Goal: Information Seeking & Learning: Learn about a topic

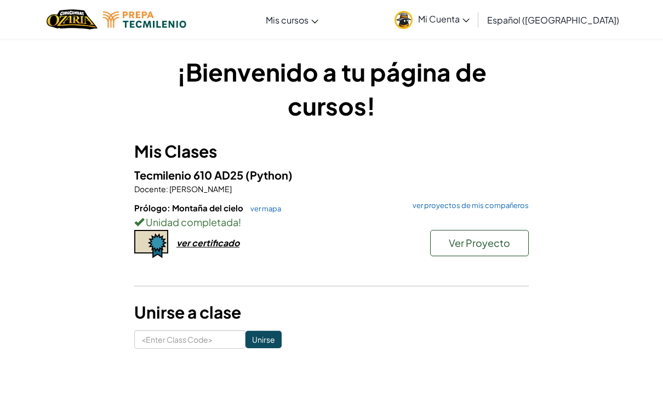
click at [499, 250] on button "Ver Proyecto" at bounding box center [479, 243] width 99 height 26
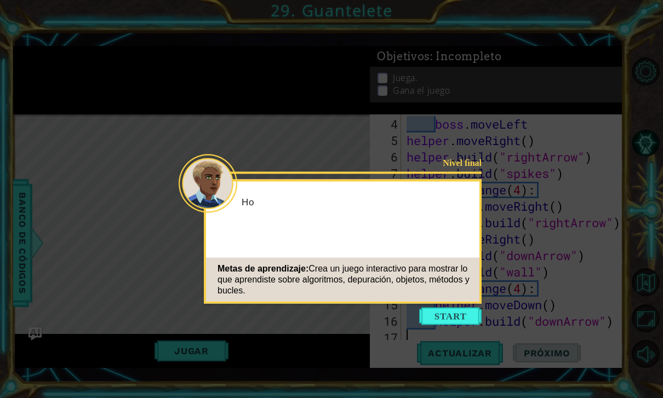
scroll to position [82, 0]
click at [452, 316] on button "Start" at bounding box center [450, 317] width 62 height 18
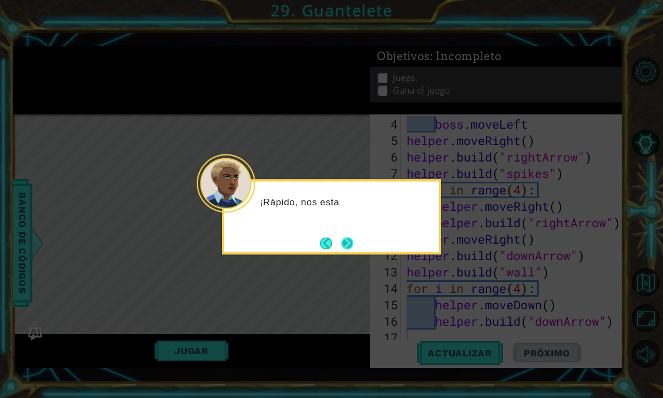
click at [352, 244] on button "Next" at bounding box center [347, 243] width 12 height 12
click at [345, 231] on div "El último pa" at bounding box center [331, 217] width 219 height 75
click at [347, 243] on button "Next" at bounding box center [347, 243] width 12 height 12
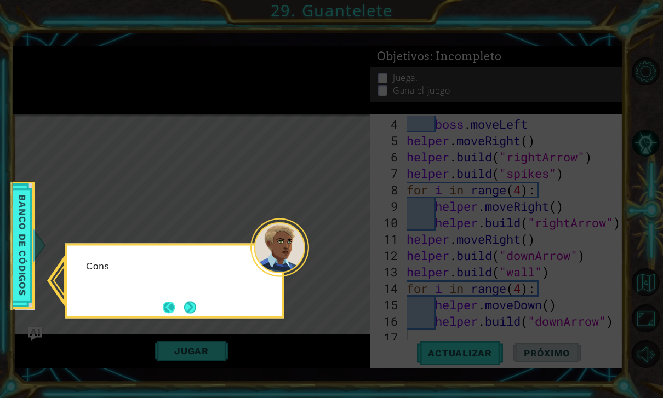
click at [177, 301] on button "Back" at bounding box center [173, 307] width 21 height 12
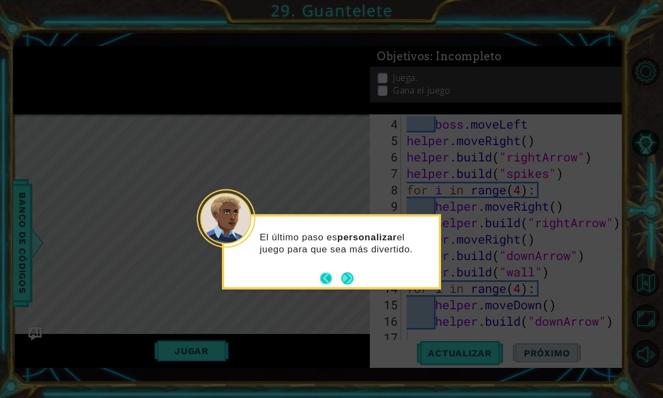
click at [330, 272] on button "Back" at bounding box center [330, 278] width 21 height 12
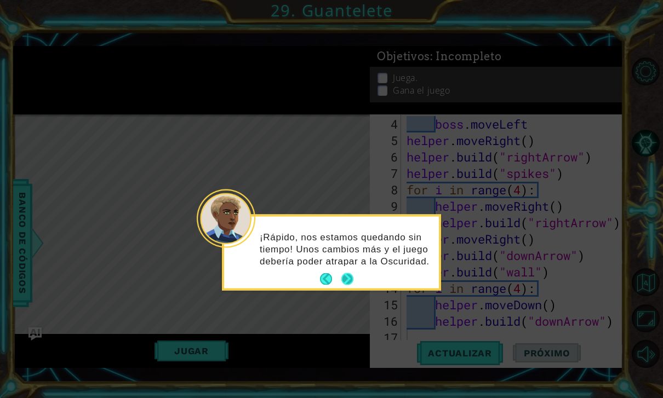
click at [348, 273] on button "Next" at bounding box center [347, 279] width 12 height 12
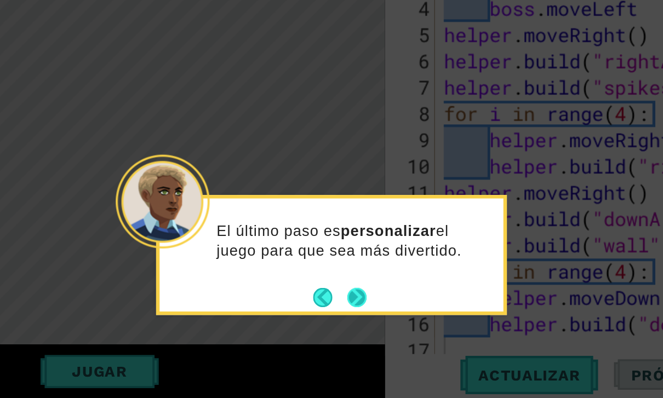
click at [346, 299] on button "Next" at bounding box center [352, 305] width 12 height 12
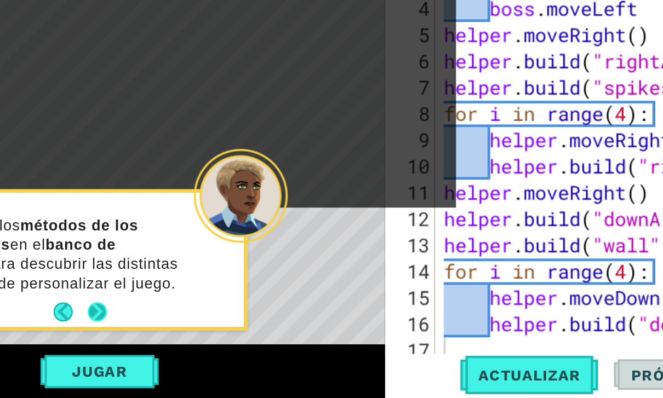
click at [184, 308] on button "Next" at bounding box center [190, 314] width 12 height 12
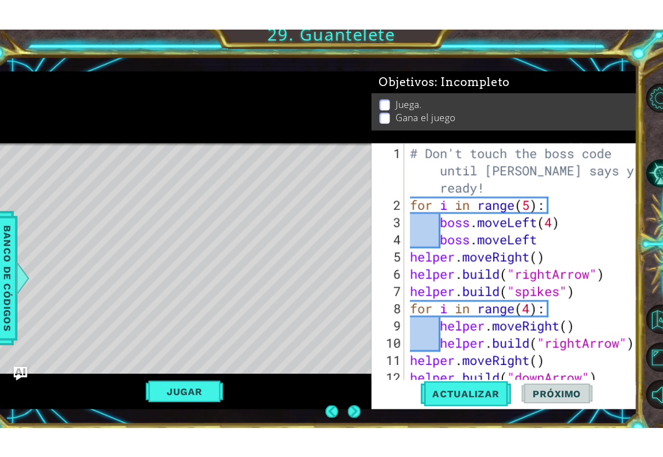
scroll to position [0, 0]
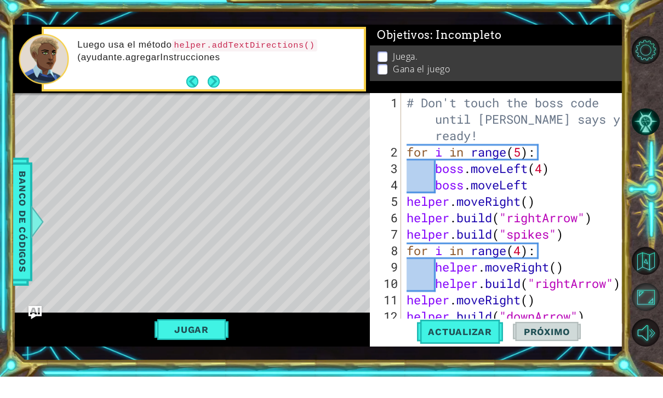
click at [652, 326] on button "Maximizar navegador" at bounding box center [646, 319] width 28 height 28
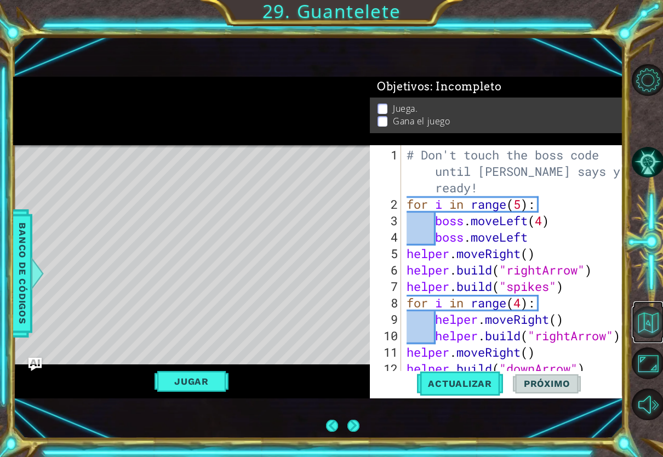
click at [646, 325] on button "Volver al mapa" at bounding box center [648, 322] width 32 height 32
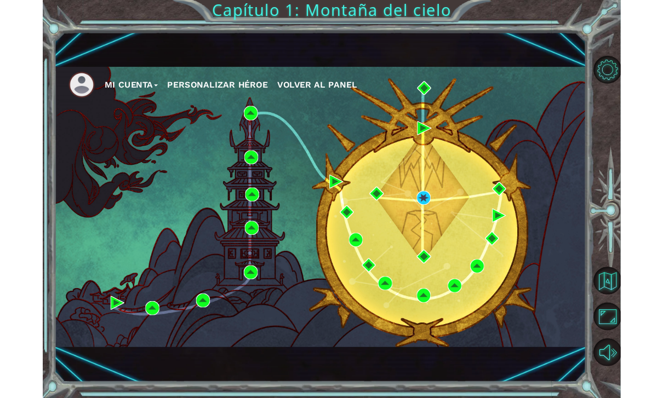
scroll to position [21, 0]
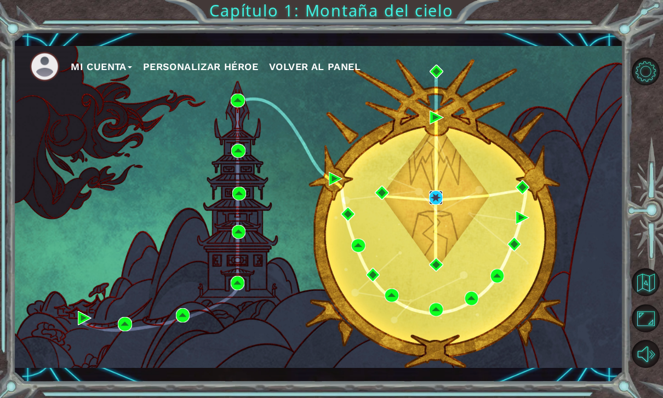
click at [442, 200] on img at bounding box center [436, 198] width 14 height 14
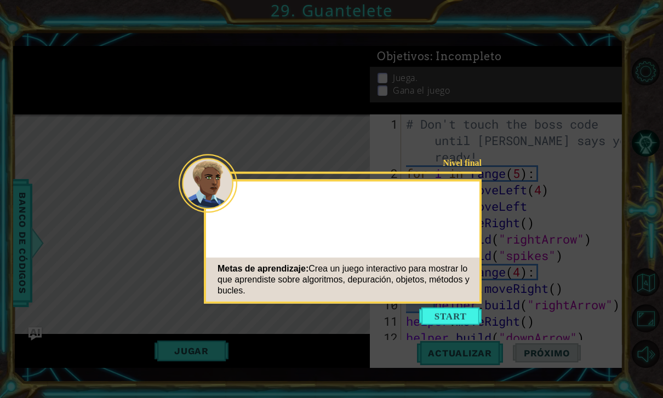
scroll to position [21, 0]
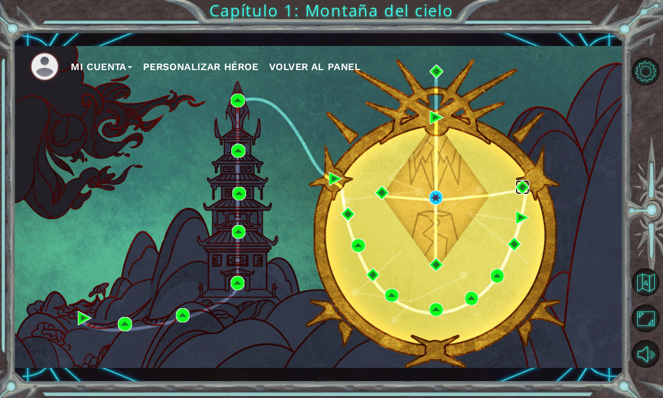
click at [521, 187] on img at bounding box center [523, 187] width 14 height 14
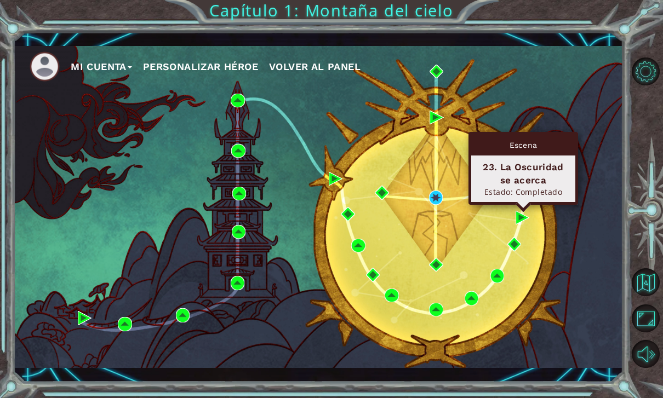
click at [84, 210] on div "Mi Cuenta Personalizar héroe Volver al panel" at bounding box center [318, 207] width 610 height 322
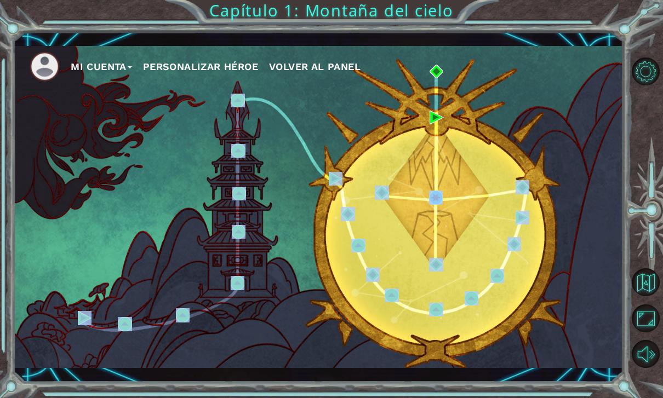
click at [62, 216] on div "Mi Cuenta Personalizar héroe Volver al panel" at bounding box center [318, 207] width 610 height 322
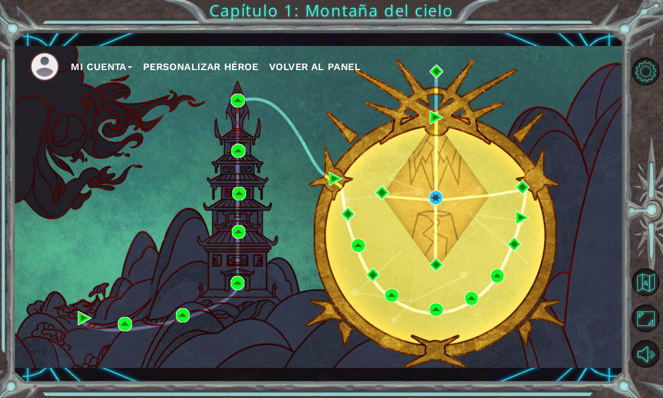
click at [492, 163] on div "Mi Cuenta Personalizar héroe Volver al panel" at bounding box center [318, 207] width 610 height 322
click at [400, 215] on div "Mi Cuenta Personalizar héroe Volver al panel" at bounding box center [318, 207] width 610 height 322
click at [396, 222] on div "Mi Cuenta Personalizar héroe Volver al panel" at bounding box center [318, 207] width 610 height 322
click at [404, 220] on div "Mi Cuenta Personalizar héroe Volver al panel" at bounding box center [318, 207] width 610 height 322
click at [383, 212] on div "Mi Cuenta Personalizar héroe Volver al panel" at bounding box center [318, 207] width 610 height 322
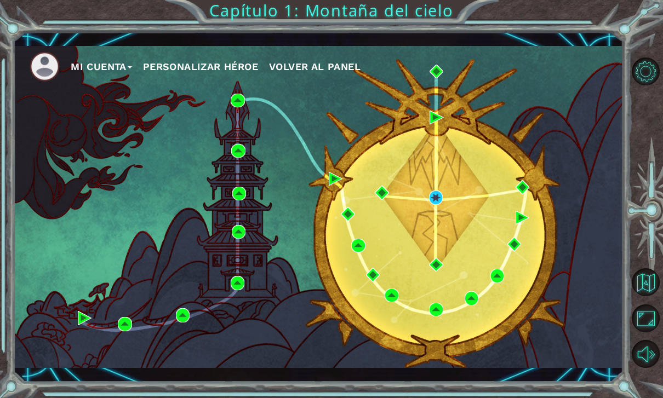
click at [440, 136] on div "Mi Cuenta Personalizar héroe Volver al panel" at bounding box center [318, 207] width 610 height 322
click at [442, 96] on div "Mi Cuenta Personalizar héroe Volver al panel" at bounding box center [318, 207] width 610 height 322
click at [431, 141] on div "Mi Cuenta Personalizar héroe Volver al panel" at bounding box center [318, 207] width 610 height 322
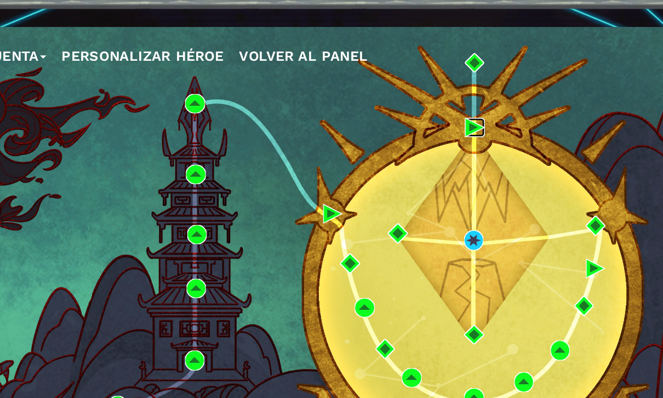
click at [430, 111] on img at bounding box center [437, 118] width 14 height 14
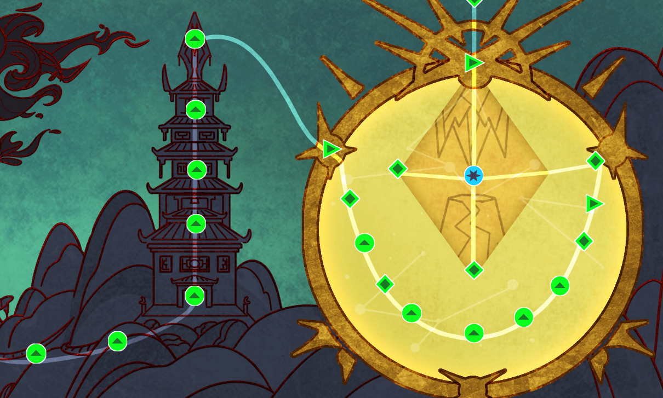
click at [335, 69] on div "Mi Cuenta Personalizar héroe Volver al panel" at bounding box center [318, 207] width 610 height 322
click at [385, 118] on div "Escena" at bounding box center [437, 128] width 104 height 21
click at [52, 166] on div "Mi Cuenta Personalizar héroe Volver al panel" at bounding box center [318, 207] width 610 height 322
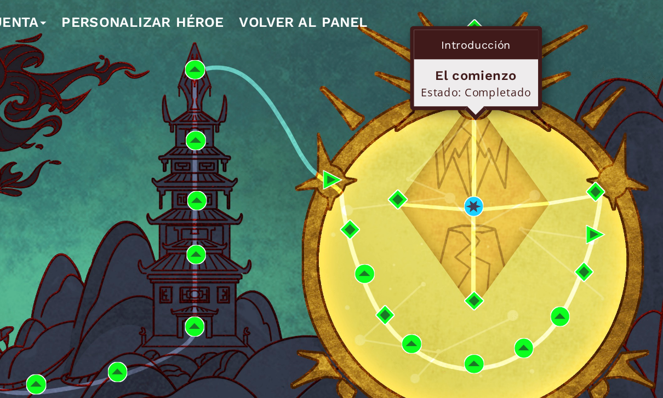
click at [54, 169] on div "Mi Cuenta Personalizar héroe Volver al panel" at bounding box center [318, 207] width 610 height 322
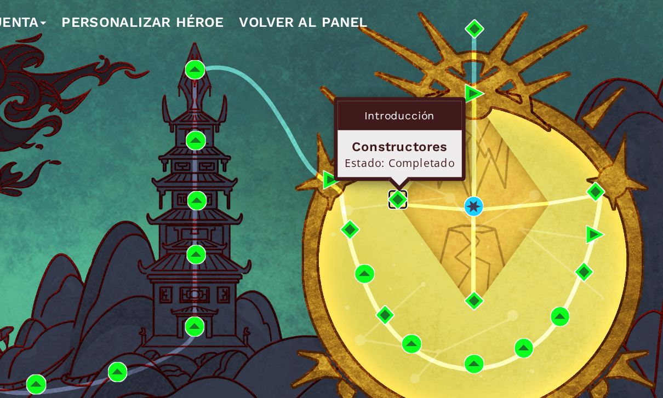
click at [375, 186] on img at bounding box center [382, 193] width 14 height 14
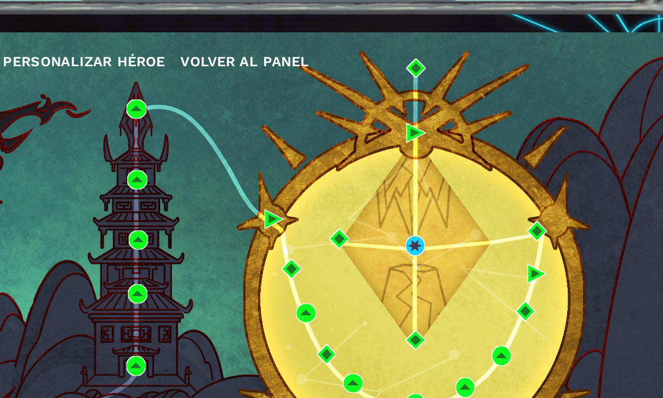
click at [436, 234] on div "Mi Cuenta Personalizar héroe Volver al panel" at bounding box center [318, 207] width 610 height 322
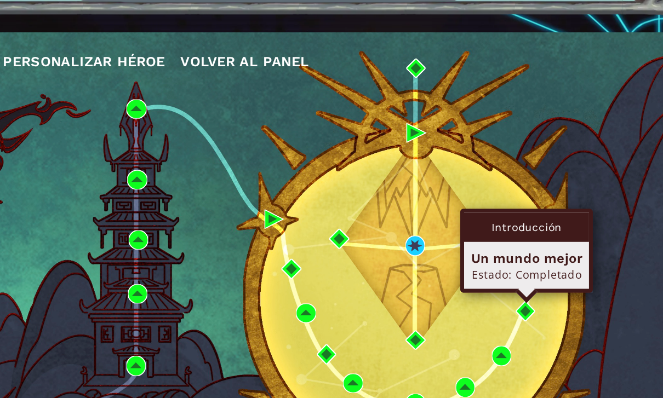
click at [67, 178] on div "Mi Cuenta Personalizar héroe Volver al panel" at bounding box center [318, 207] width 610 height 322
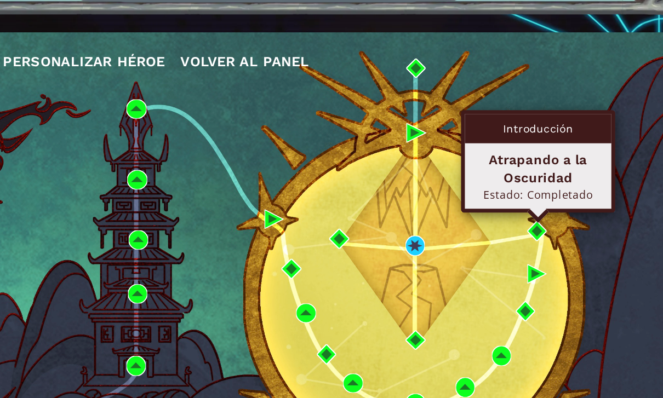
click at [414, 201] on div "Mi Cuenta Personalizar héroe Volver al panel" at bounding box center [318, 207] width 610 height 322
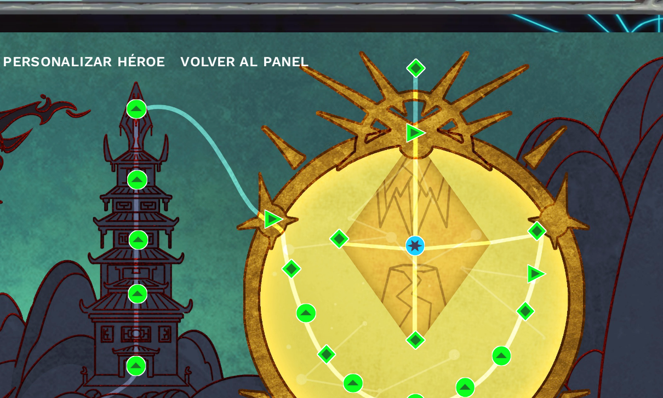
click at [65, 235] on div "Mi Cuenta Personalizar héroe Volver al panel" at bounding box center [318, 207] width 610 height 322
